Goal: Task Accomplishment & Management: Manage account settings

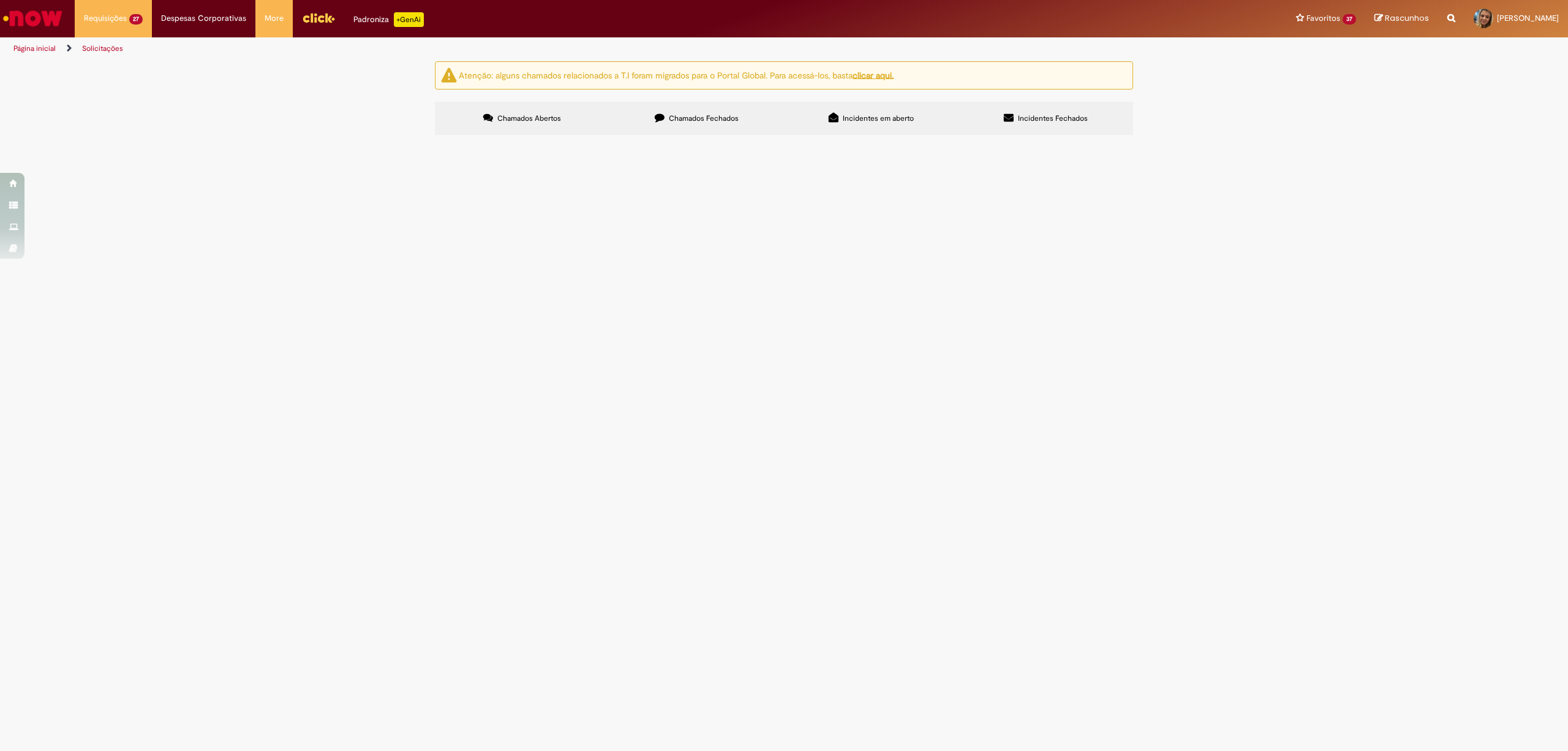
click at [0, 0] on span "Boa tarde, Por favor, desbloquear o pagamento da N 37089 - 11279505 NOSSO PAO A…" at bounding box center [0, 0] width 0 height 0
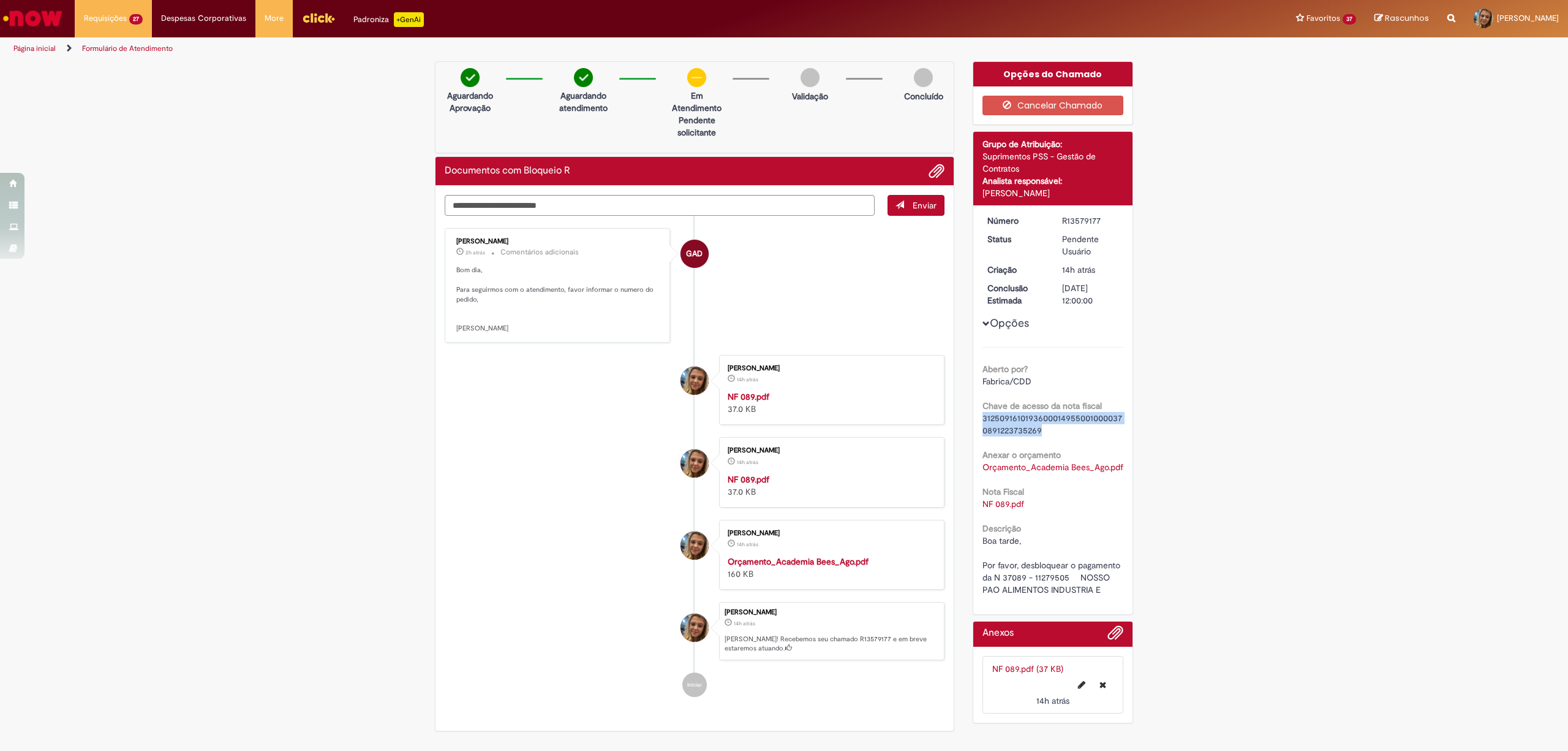
drag, startPoint x: 1038, startPoint y: 428, endPoint x: 967, endPoint y: 419, distance: 71.6
click at [973, 419] on div "Número R13579177 Status Pendente Usuário Criação 14h atrás 14 horas atrás Concl…" at bounding box center [1053, 410] width 160 height 409
copy span "31250916101936000149550010000370891223735269"
click at [1061, 473] on div "Orçamento_Academia Bees_Ago.pdf" at bounding box center [1053, 467] width 142 height 12
click at [555, 190] on div "Enviar GAD [PERSON_NAME] 2h atrás 2 horas atrás Comentários adicionais Bom dia,…" at bounding box center [694, 458] width 518 height 545
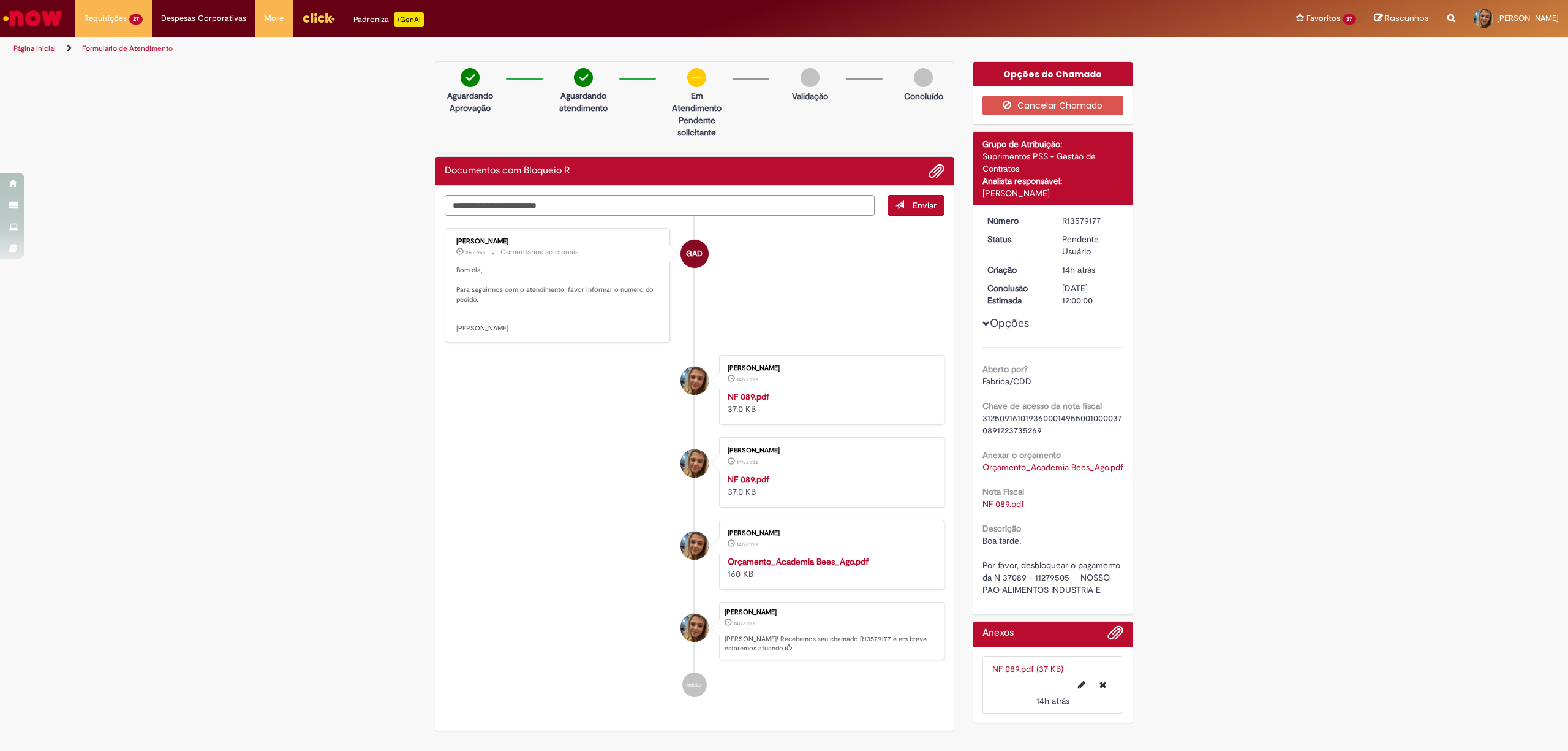
click at [562, 201] on textarea "Digite sua mensagem aqui..." at bounding box center [660, 206] width 430 height 22
type textarea "*"
paste textarea "**********"
type textarea "**********"
click at [895, 207] on span "submit" at bounding box center [900, 205] width 9 height 9
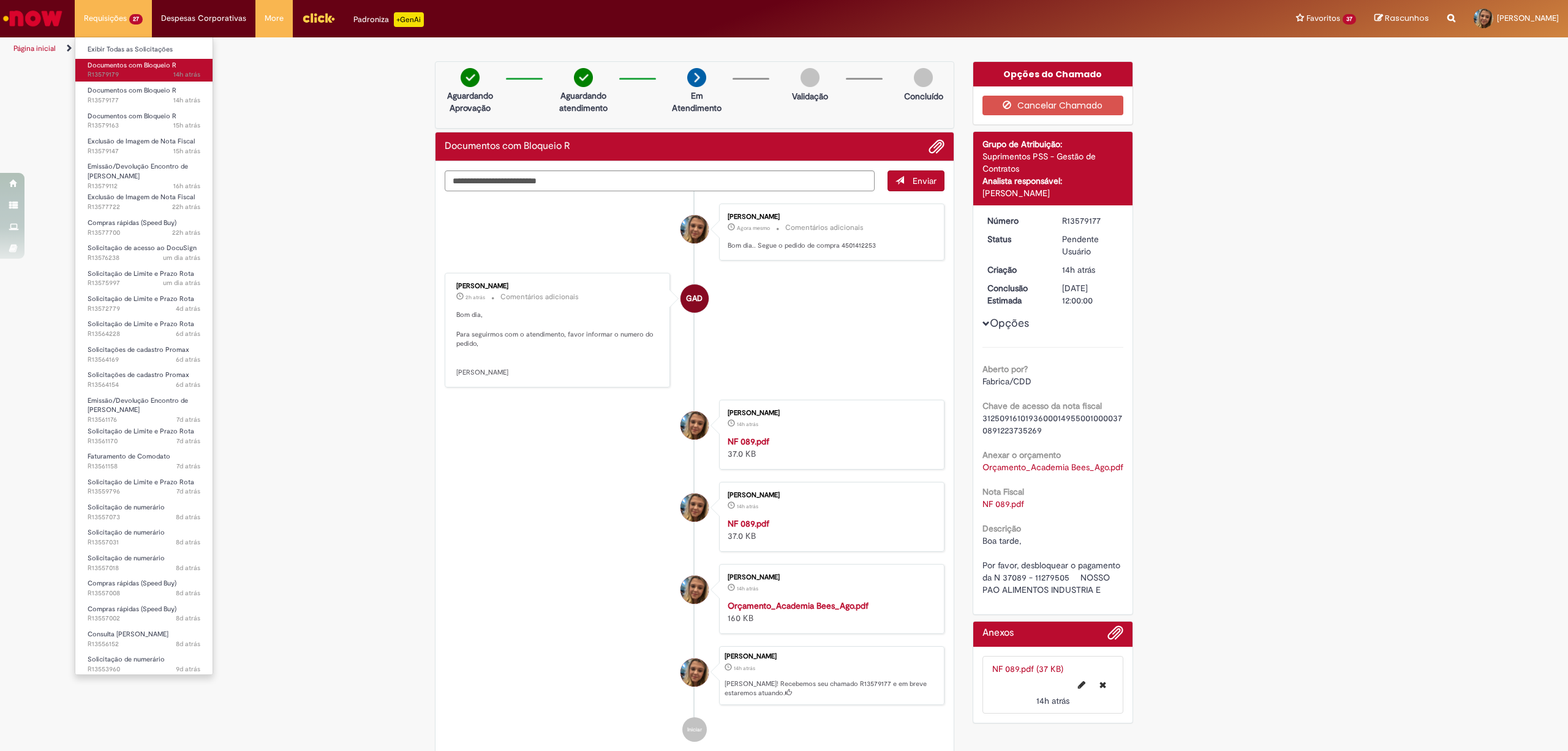
click at [126, 80] on link "Documentos com Bloqueio R 14h atrás 14 horas atrás R13579179" at bounding box center [144, 70] width 137 height 23
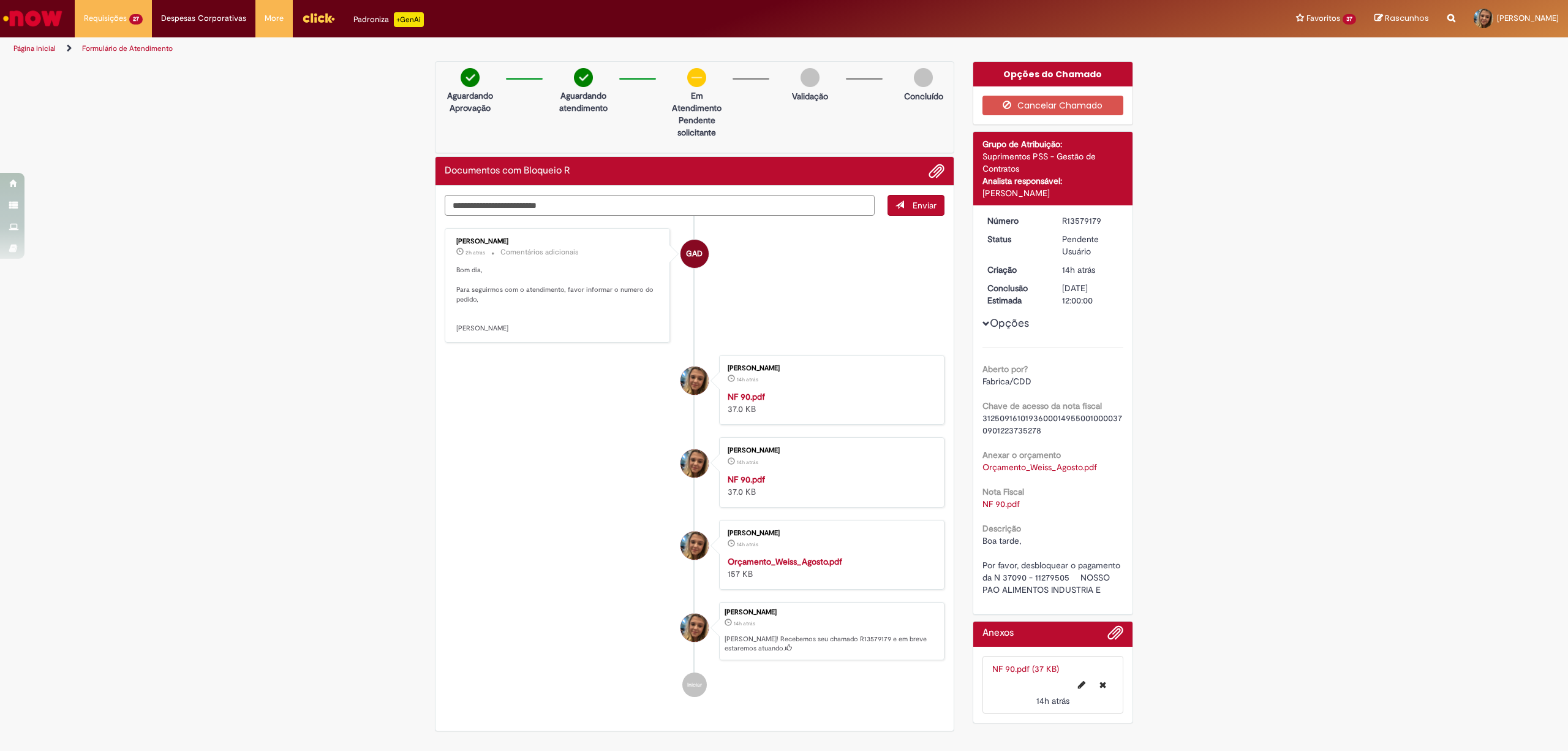
click at [679, 213] on textarea "Digite sua mensagem aqui..." at bounding box center [660, 206] width 430 height 22
paste textarea "**********"
type textarea "**********"
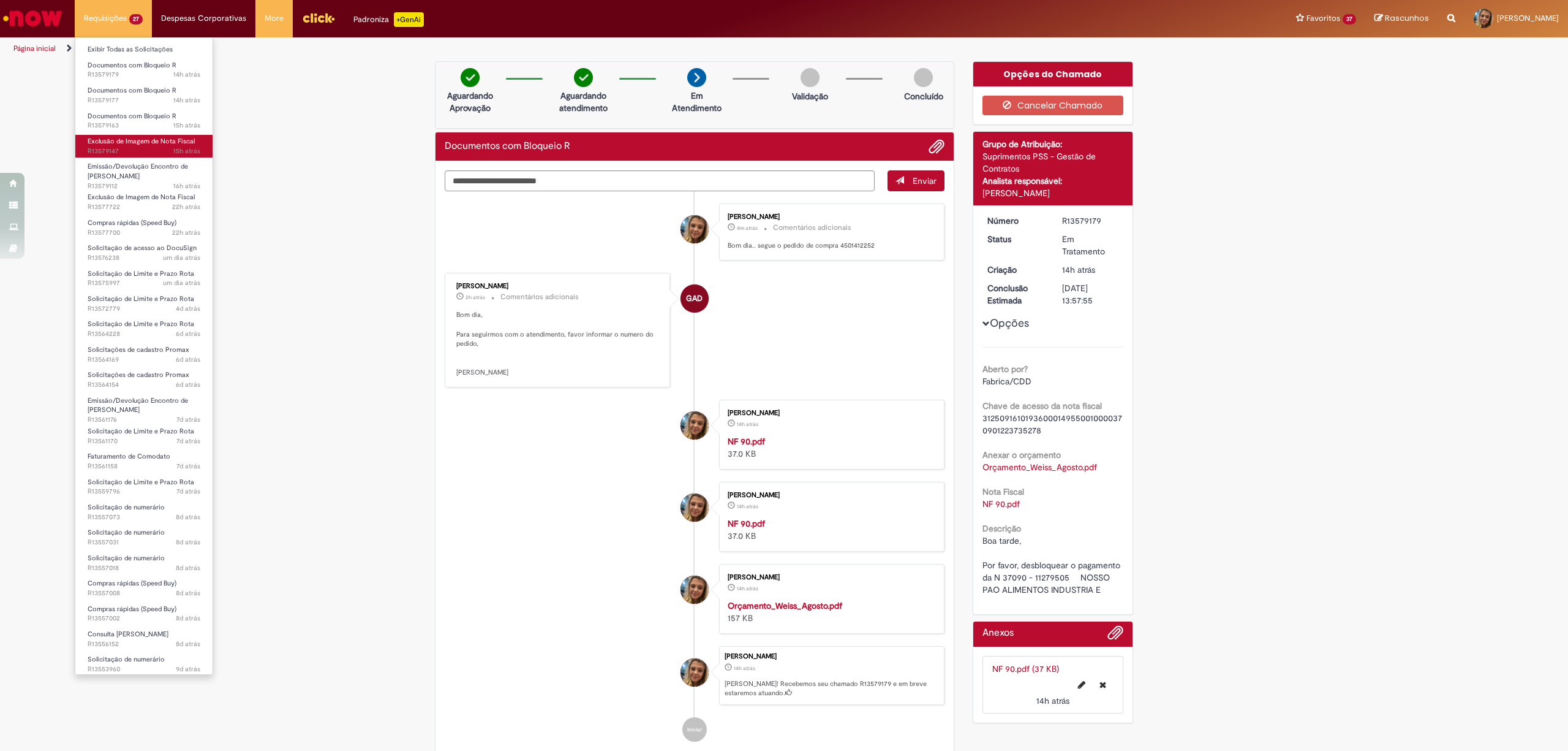
click at [160, 150] on span "15h atrás 15 horas atrás R13579147" at bounding box center [144, 152] width 113 height 10
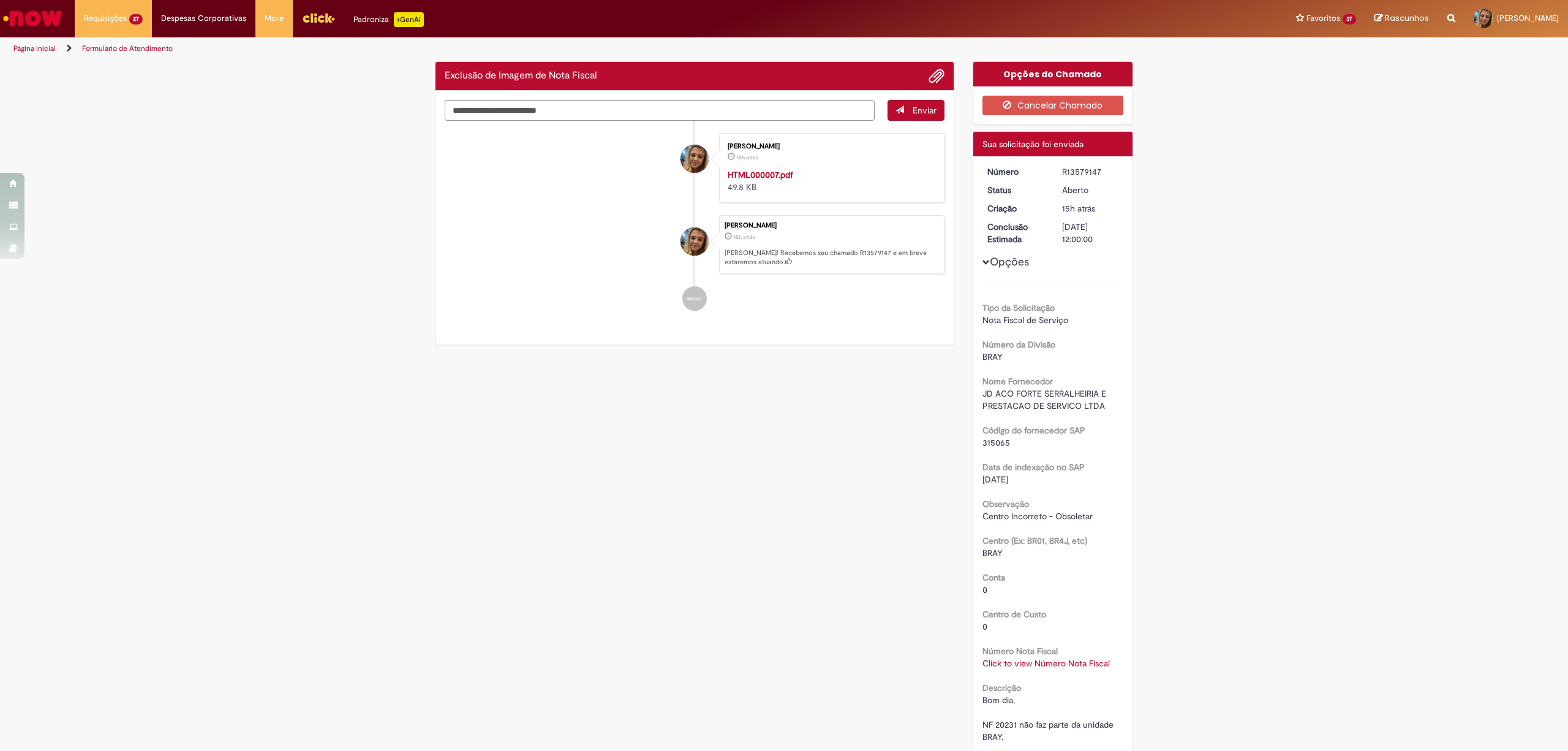
drag, startPoint x: 856, startPoint y: 506, endPoint x: 942, endPoint y: 415, distance: 125.2
click at [856, 506] on div "Verificar Código de Barras Exclusão de Imagem de Nota Fiscal Enviar [PERSON_NAM…" at bounding box center [784, 469] width 717 height 815
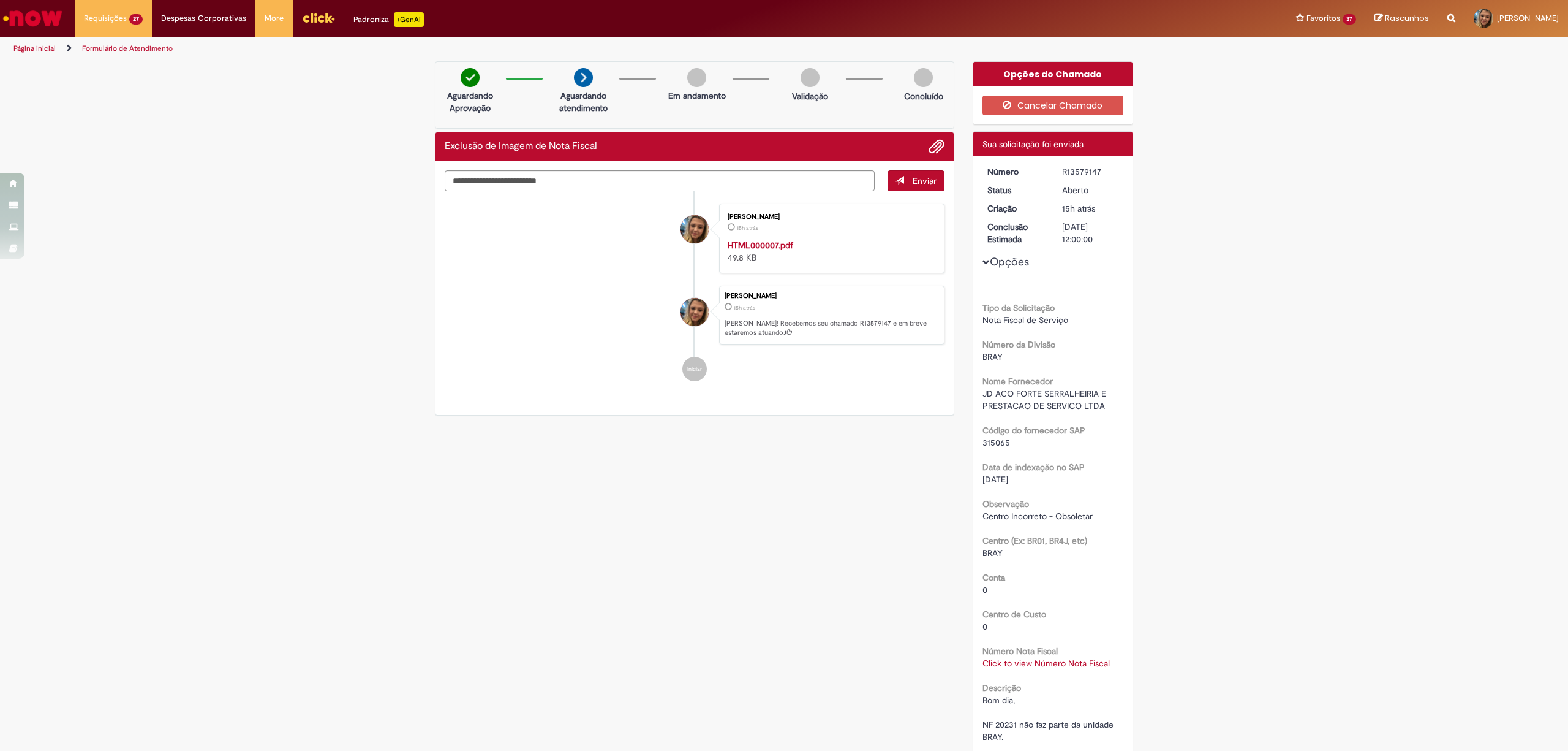
click at [760, 253] on div "HTML000007.pdf 49.8 KB" at bounding box center [830, 251] width 204 height 25
click at [762, 248] on strong "HTML000007.pdf" at bounding box center [760, 245] width 66 height 11
click at [1081, 113] on button "Cancelar Chamado" at bounding box center [1053, 105] width 142 height 20
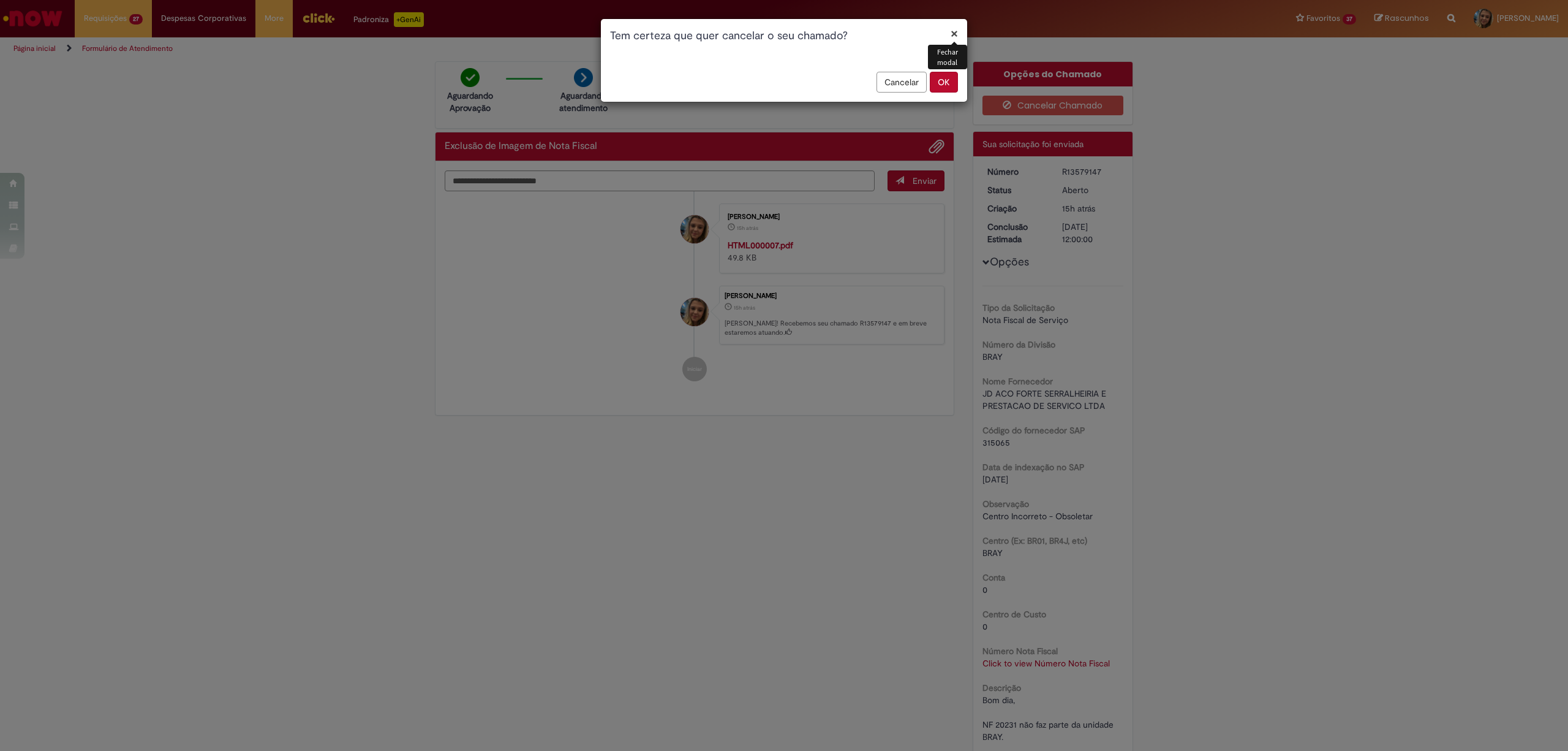
click at [954, 82] on button "OK" at bounding box center [944, 82] width 28 height 21
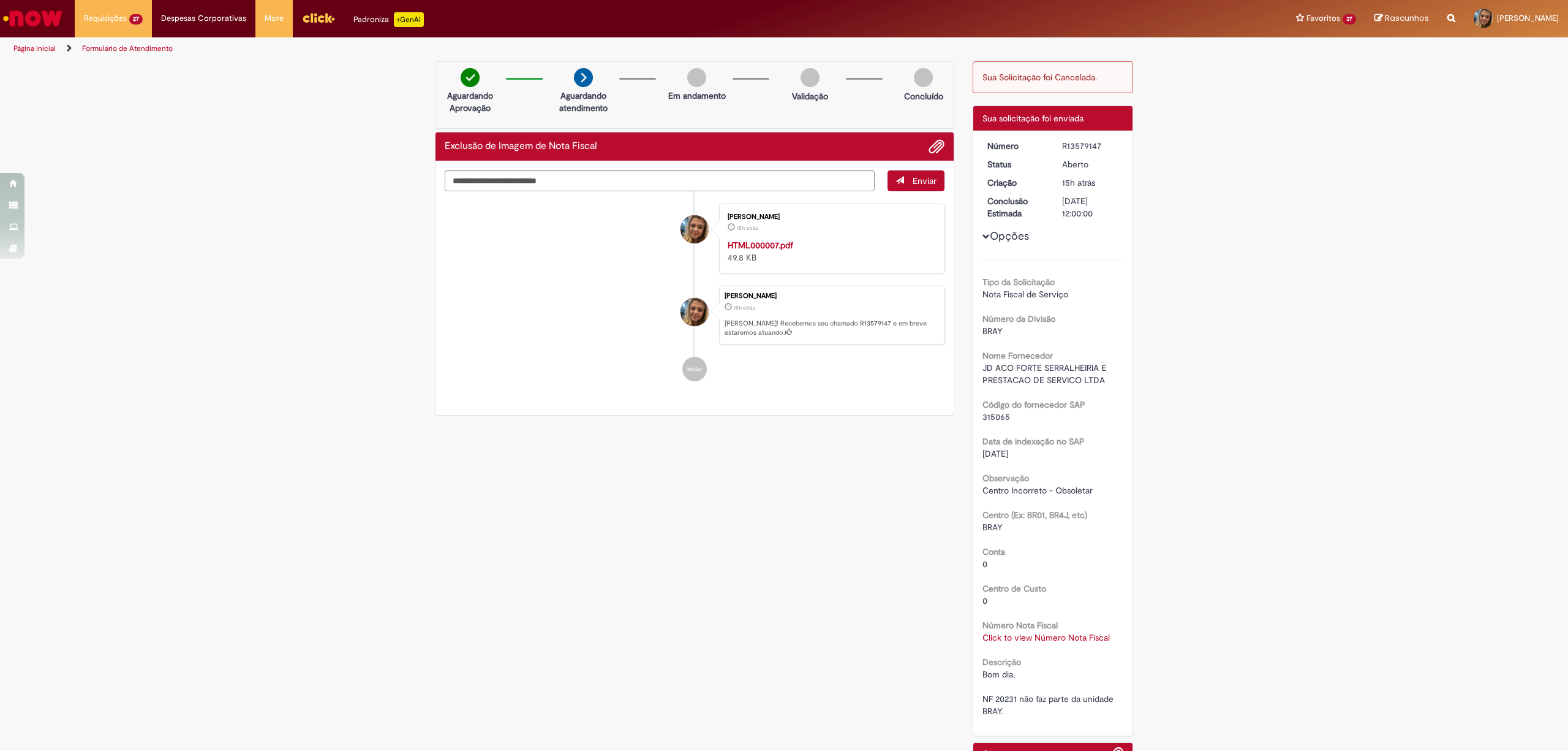
click at [988, 445] on b "Data de indexação no SAP" at bounding box center [1033, 441] width 102 height 11
click at [988, 417] on span "315065" at bounding box center [996, 417] width 28 height 11
copy span "315065"
